Goal: Task Accomplishment & Management: Manage account settings

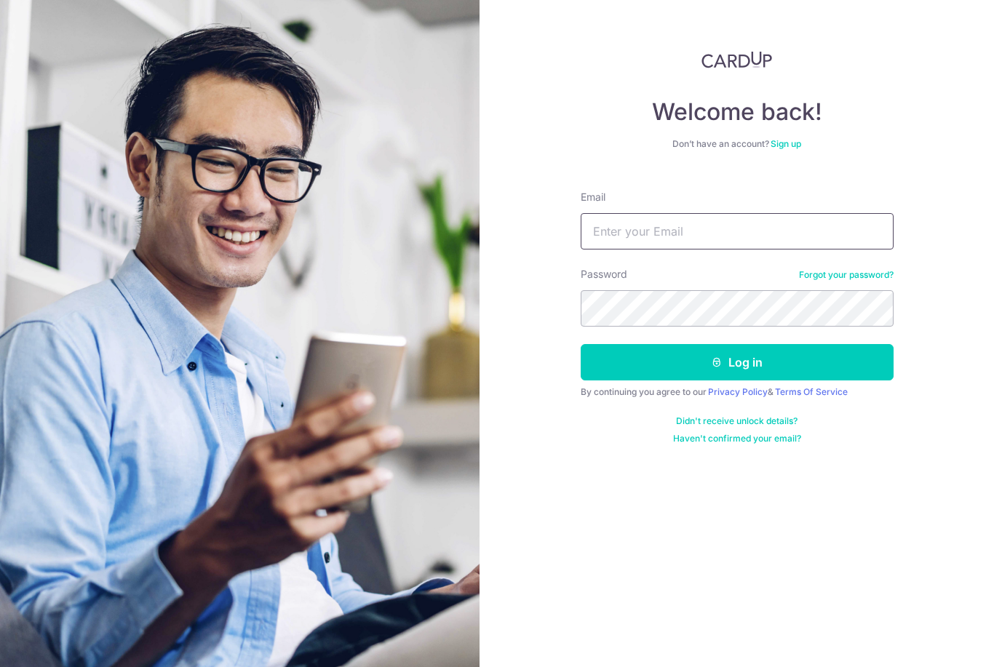
type input "[EMAIL_ADDRESS][DOMAIN_NAME]"
click at [736, 362] on button "Log in" at bounding box center [737, 362] width 313 height 36
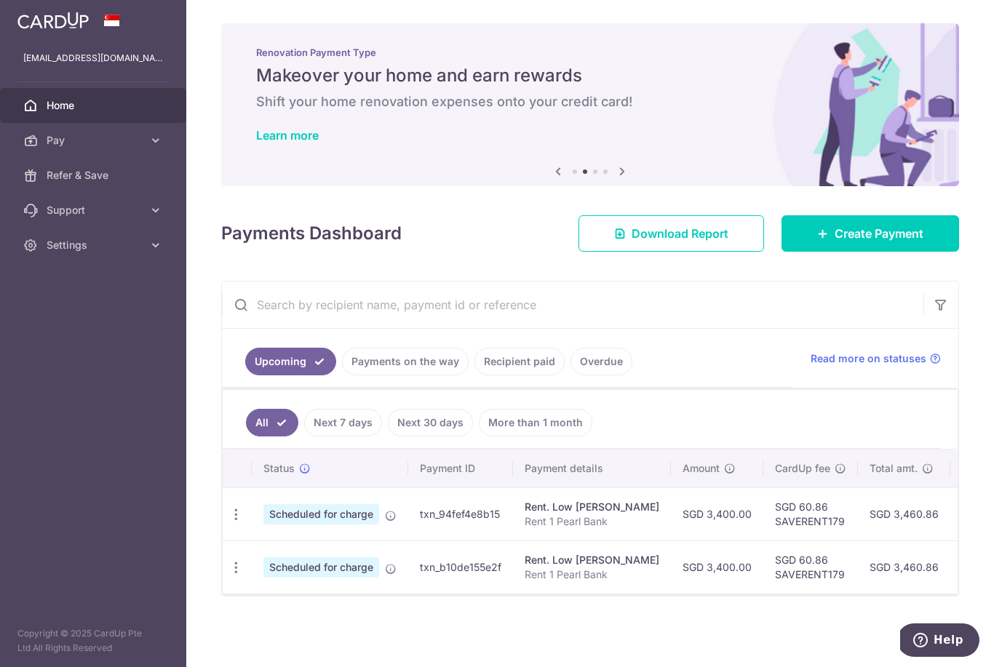
scroll to position [10, 0]
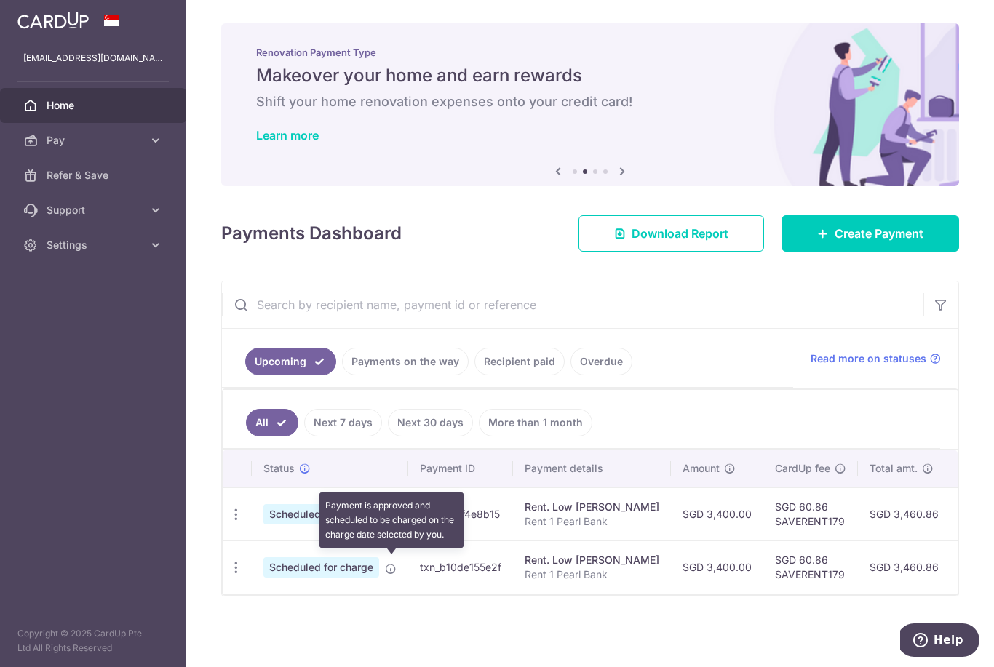
click at [385, 522] on icon at bounding box center [391, 516] width 12 height 12
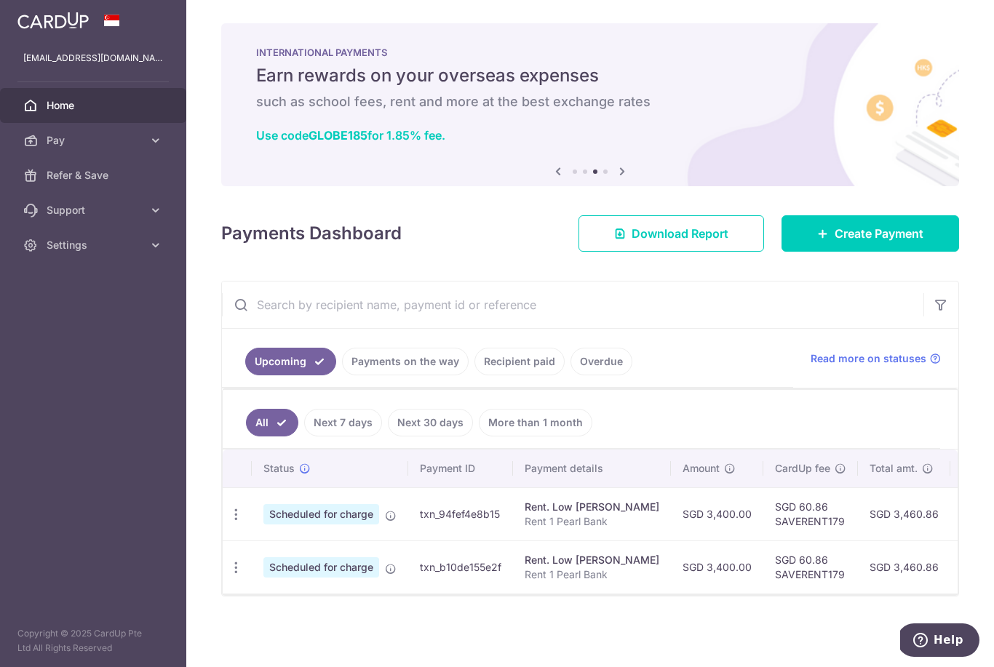
click at [263, 525] on span "Scheduled for charge" at bounding box center [321, 514] width 116 height 20
click at [223, 528] on div "Update payment Cancel payment" at bounding box center [236, 514] width 27 height 27
click at [229, 523] on icon "button" at bounding box center [236, 514] width 15 height 15
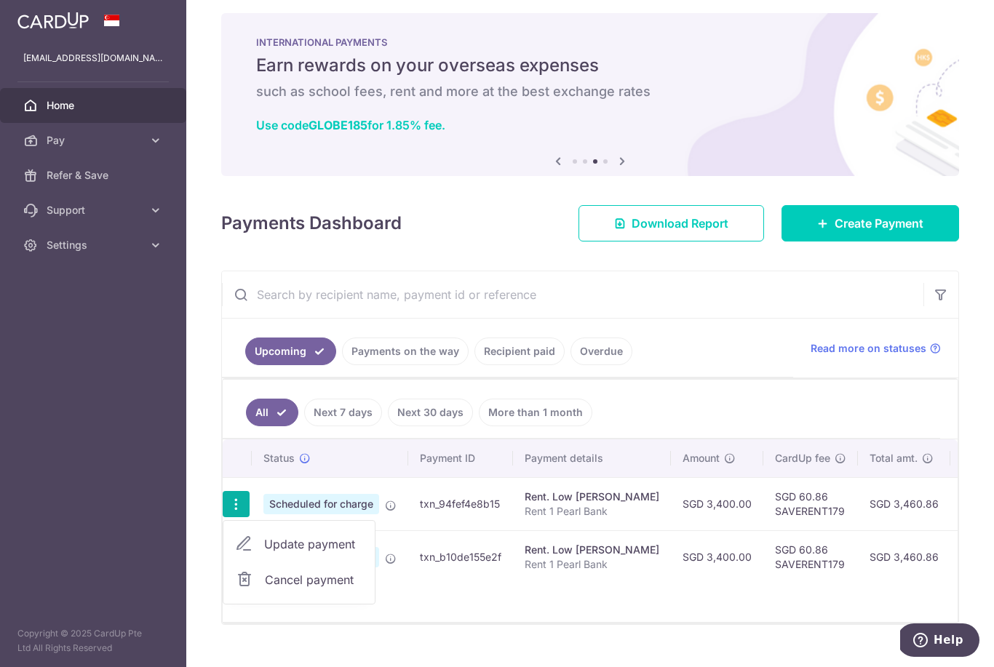
click at [264, 553] on span "Update payment" at bounding box center [313, 544] width 99 height 17
radio input "true"
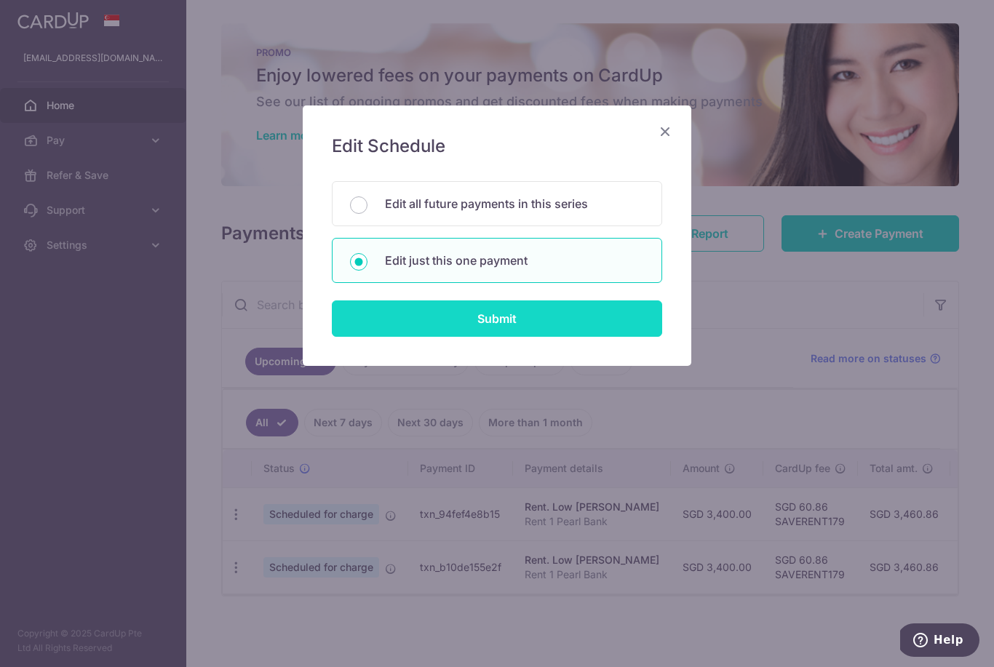
click at [469, 317] on input "Submit" at bounding box center [497, 319] width 330 height 36
radio input "true"
type input "3,400.00"
type input "[DATE]"
type input "Rent 1 Pearl Bank"
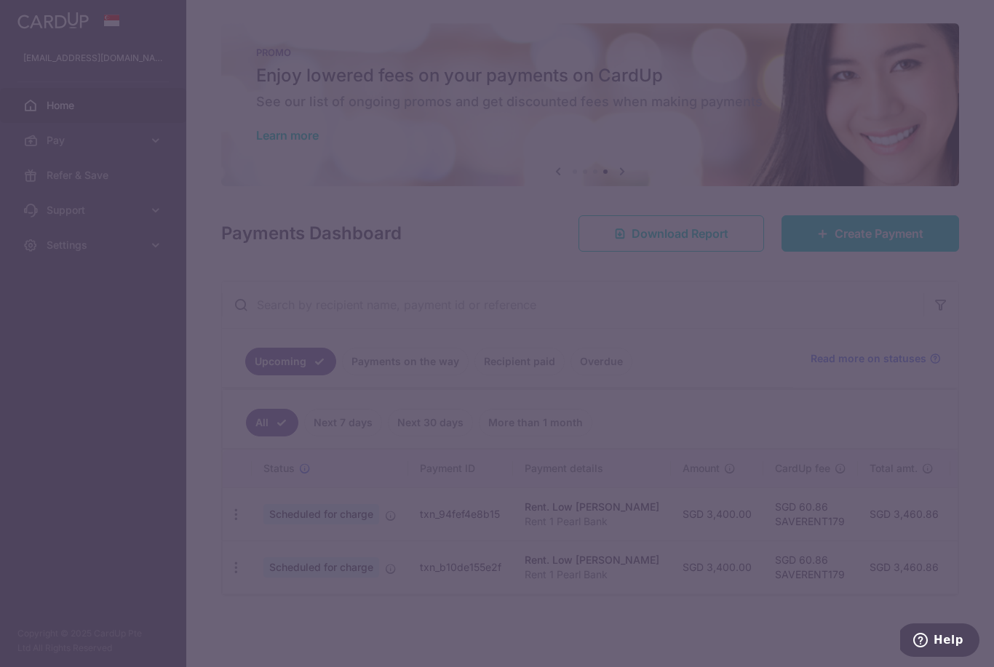
type input "SAVERENT179"
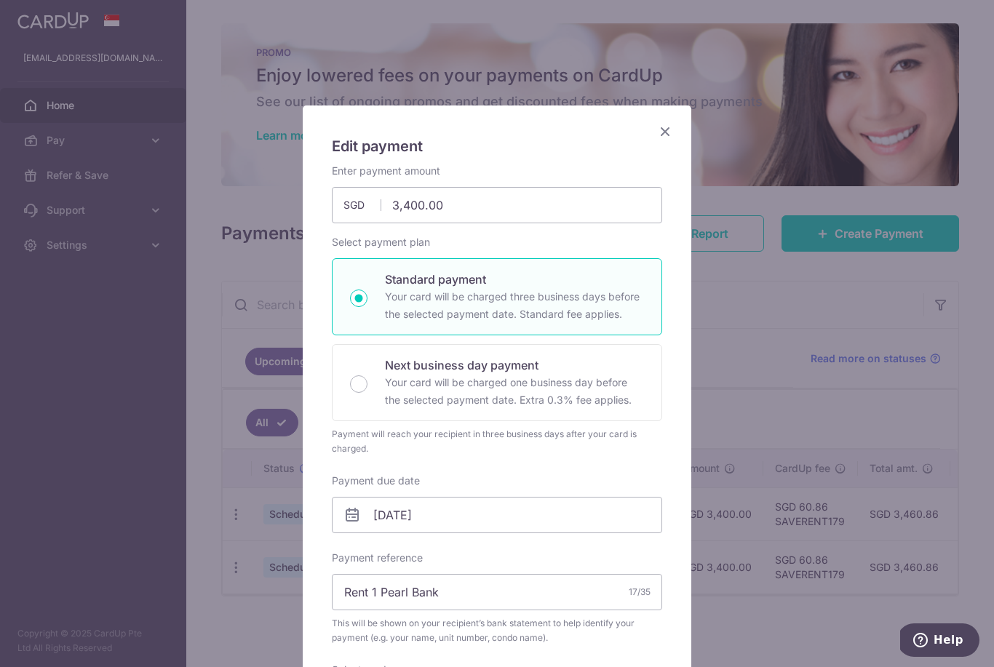
scroll to position [33, 0]
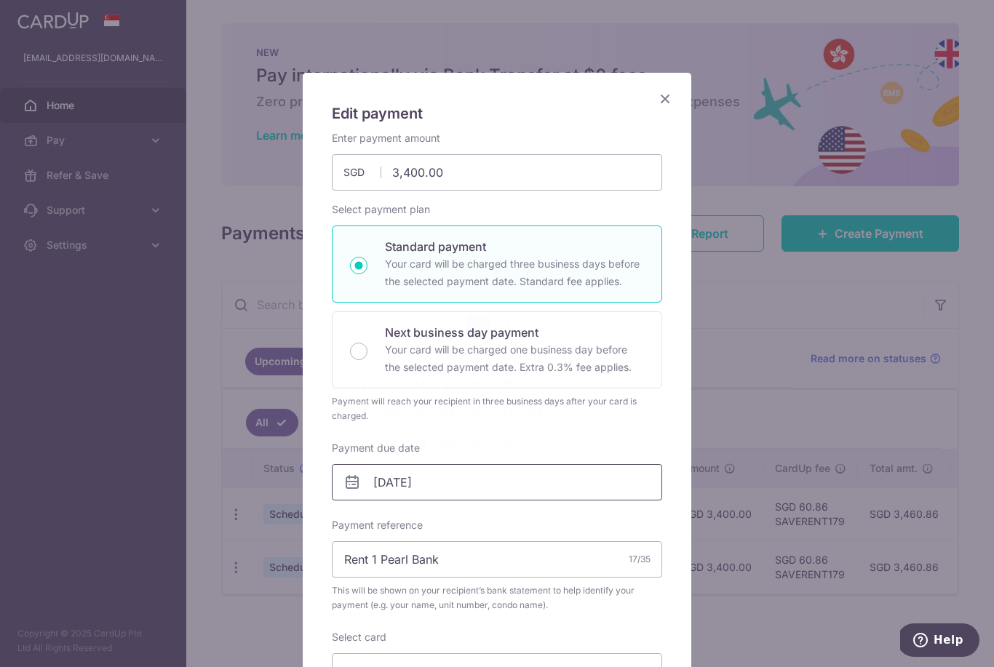
click at [384, 493] on input "[DATE]" at bounding box center [497, 482] width 330 height 36
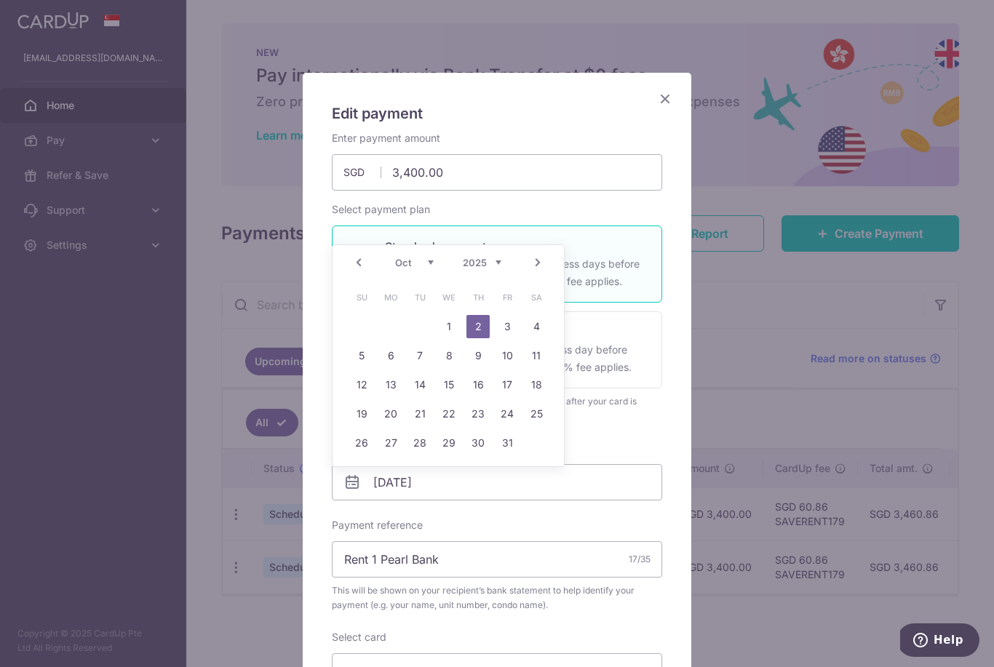
click at [357, 271] on div "Prev Next Sep Oct Nov [DATE] 2026 2027 2028 2029 2030 2031 2032 2033 2034 2035" at bounding box center [448, 262] width 231 height 35
click at [358, 262] on link "Prev" at bounding box center [358, 262] width 17 height 17
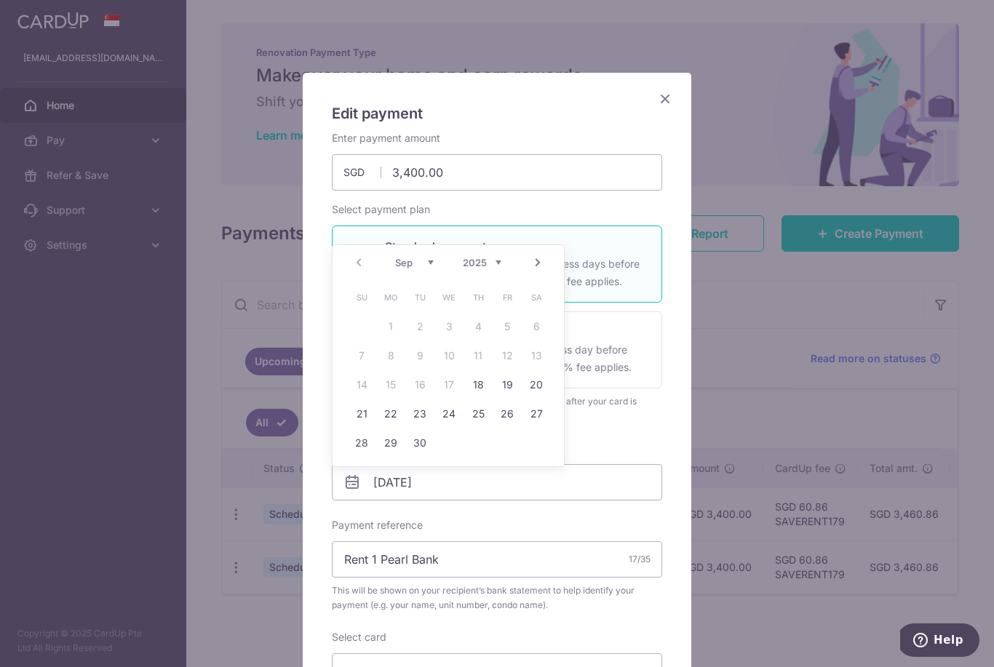
click at [604, 419] on div "Payment will reach your recipient in three business days after your card is cha…" at bounding box center [497, 408] width 330 height 29
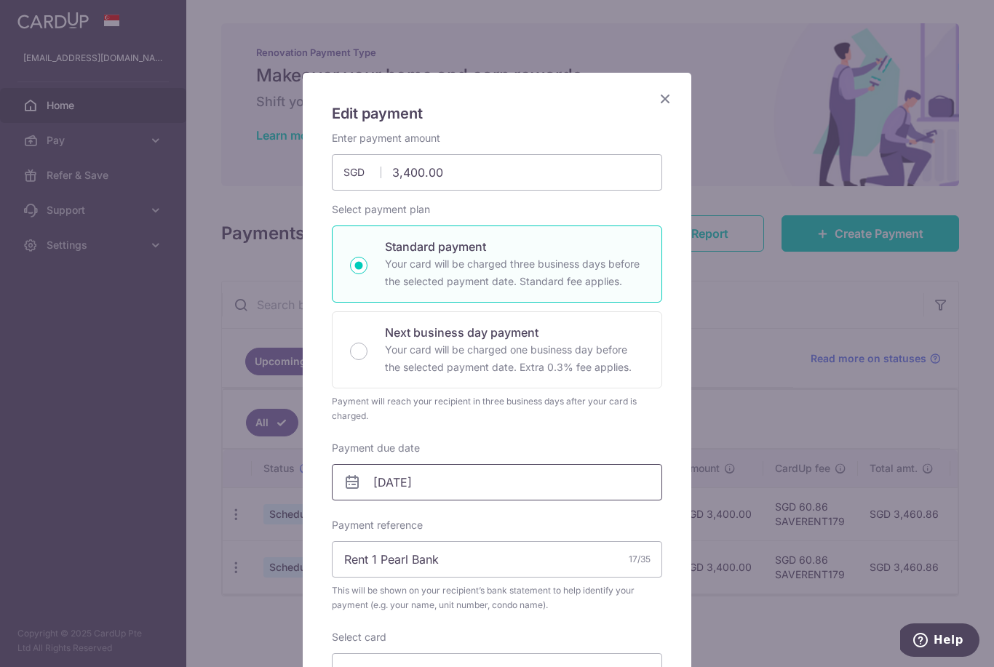
click at [464, 482] on input "[DATE]" at bounding box center [497, 482] width 330 height 36
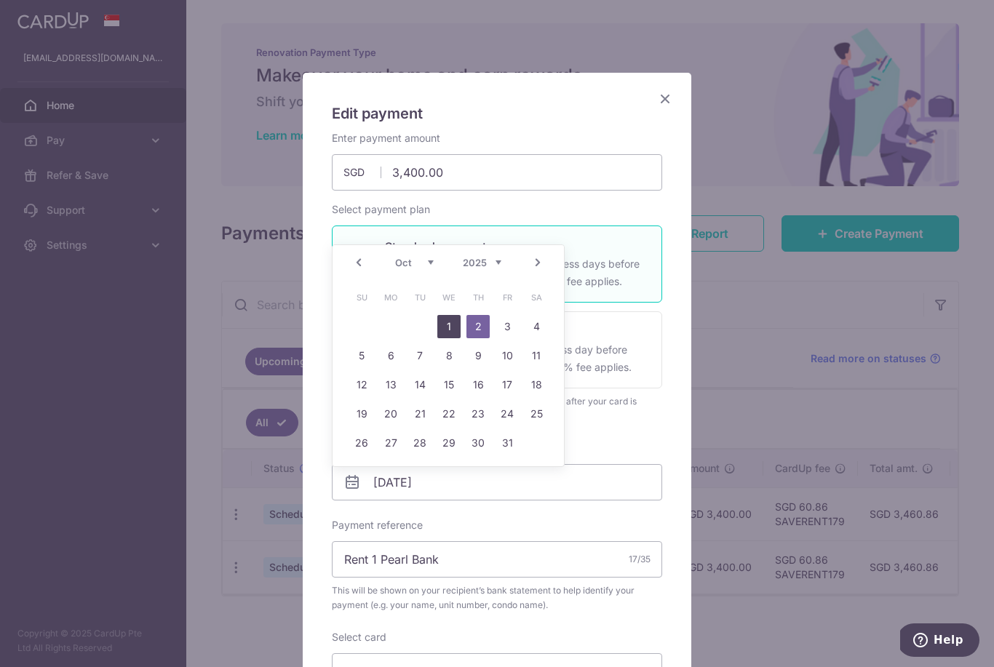
click at [442, 321] on link "1" at bounding box center [448, 326] width 23 height 23
type input "[DATE]"
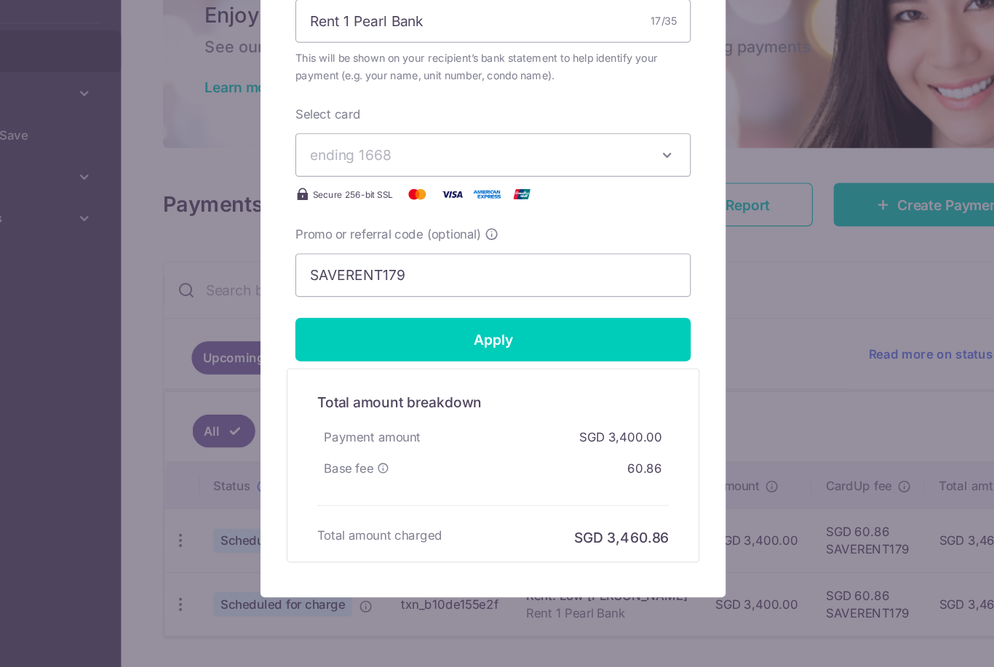
scroll to position [510, 0]
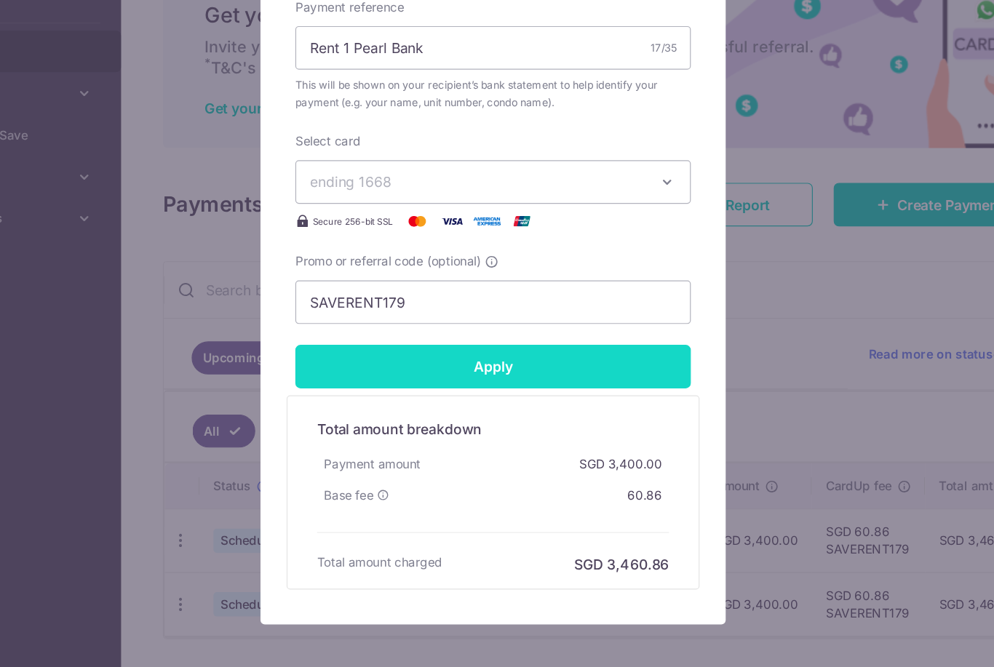
click at [433, 351] on input "Apply" at bounding box center [497, 369] width 330 height 36
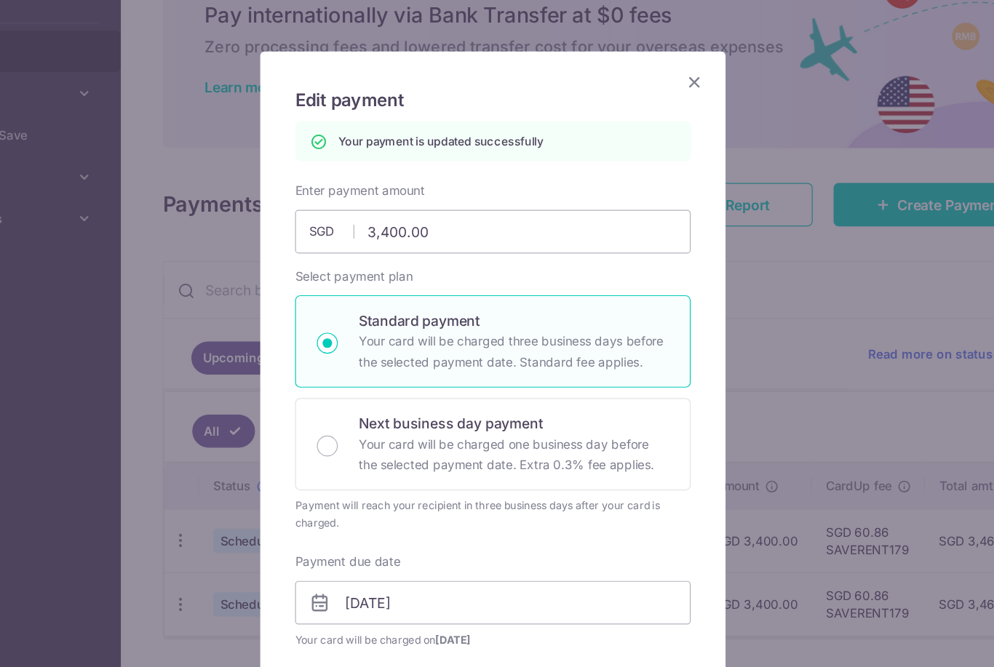
scroll to position [0, 0]
type input "Apply"
click at [656, 122] on icon "Close" at bounding box center [664, 131] width 17 height 18
